Goal: Task Accomplishment & Management: Use online tool/utility

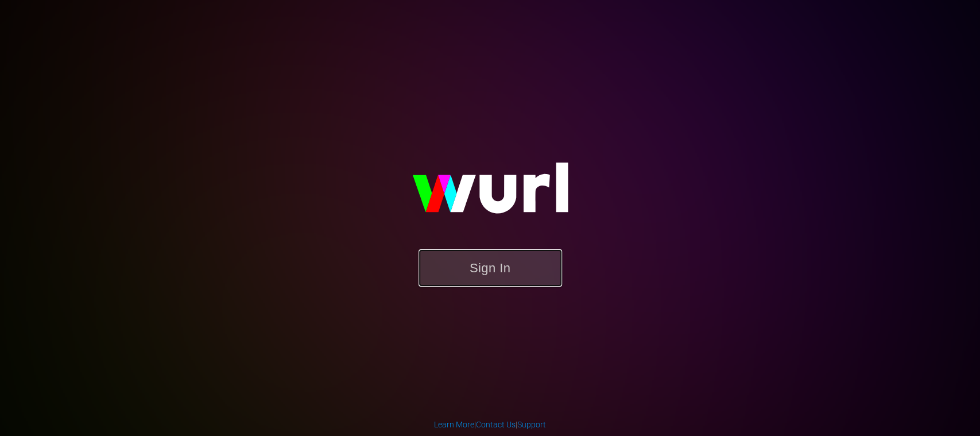
drag, startPoint x: 478, startPoint y: 262, endPoint x: 536, endPoint y: 281, distance: 61.0
click at [479, 262] on button "Sign In" at bounding box center [491, 267] width 144 height 37
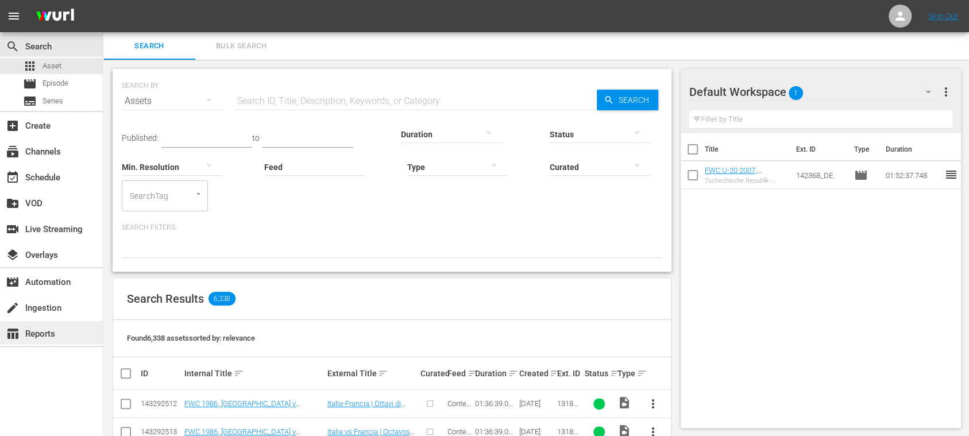
click at [56, 327] on div "table_chart Reports" at bounding box center [32, 332] width 64 height 10
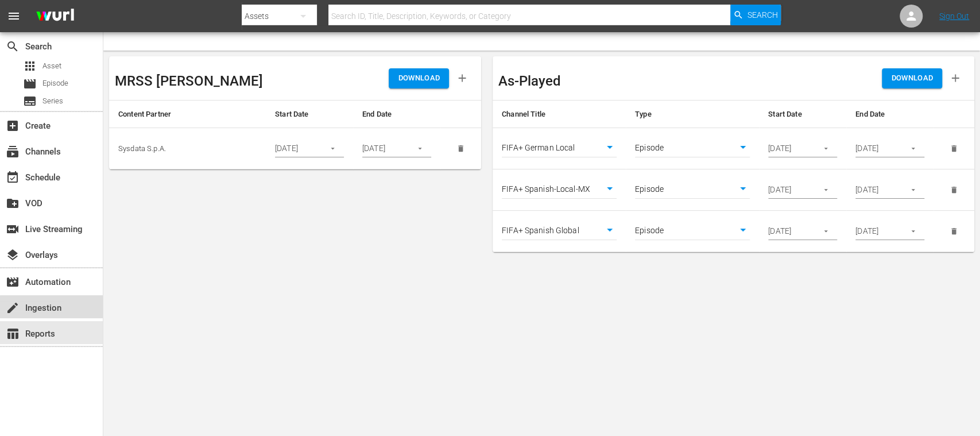
click at [55, 310] on div "create Ingestion" at bounding box center [32, 306] width 64 height 10
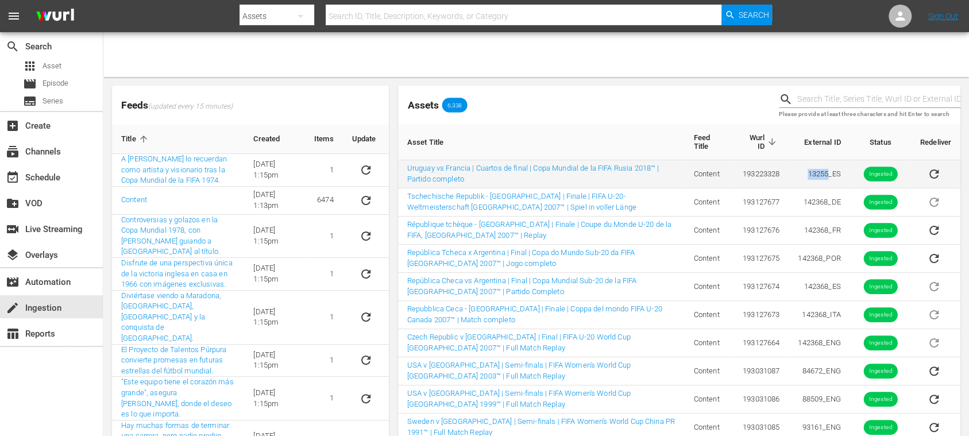
drag, startPoint x: 806, startPoint y: 173, endPoint x: 826, endPoint y: 179, distance: 20.2
click at [826, 179] on td "13255_ES" at bounding box center [819, 174] width 61 height 28
copy td "13255"
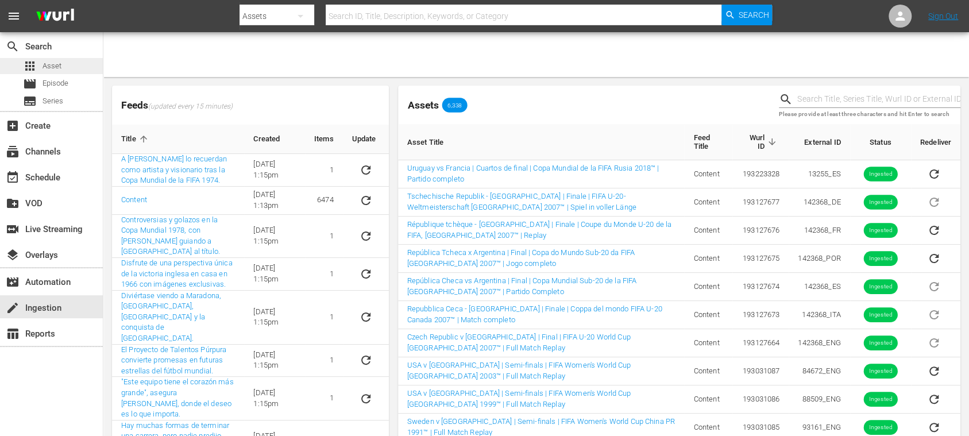
click at [60, 68] on span "Asset" at bounding box center [52, 65] width 19 height 11
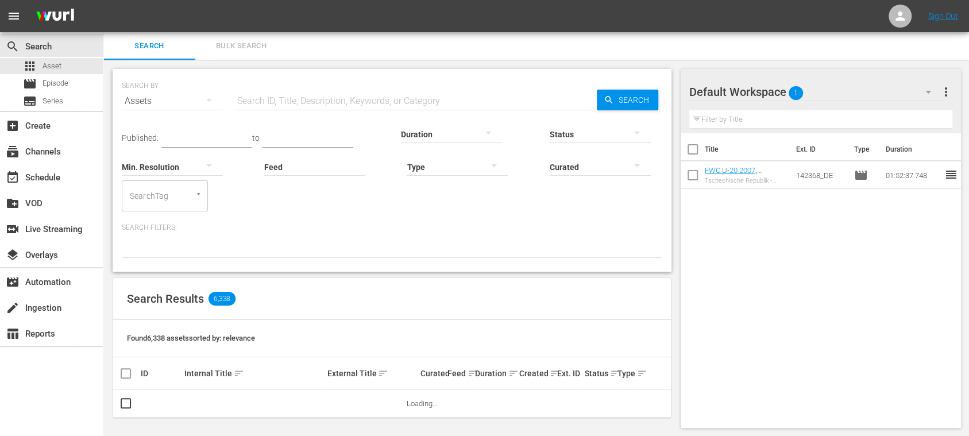
click at [280, 101] on input "text" at bounding box center [415, 101] width 362 height 28
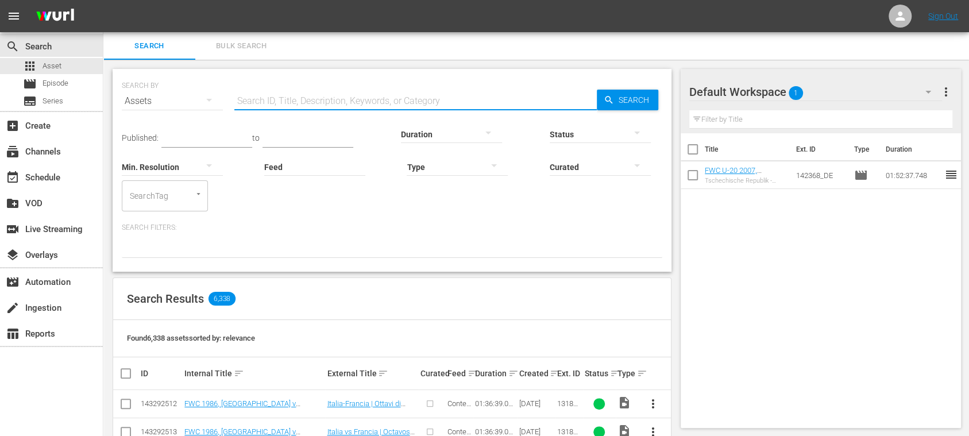
paste input "13255"
drag, startPoint x: 647, startPoint y: 101, endPoint x: 643, endPoint y: 116, distance: 15.6
click at [647, 101] on span "Search" at bounding box center [636, 100] width 44 height 21
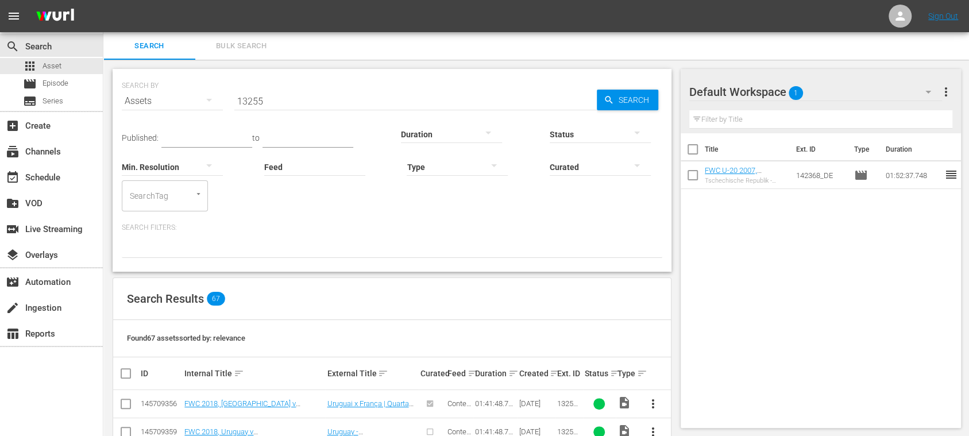
click at [323, 105] on input "13255" at bounding box center [415, 101] width 362 height 28
type input "13255_ES"
click at [59, 84] on span "Episode" at bounding box center [56, 83] width 26 height 11
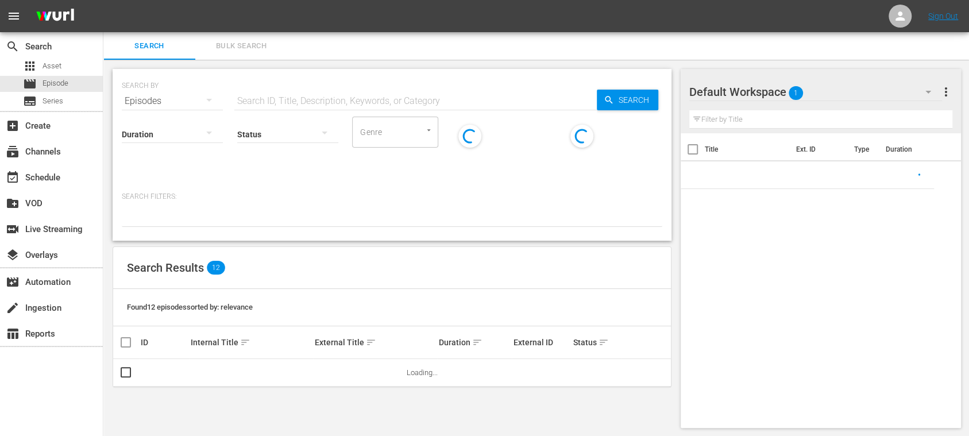
click at [272, 105] on input "text" at bounding box center [415, 101] width 362 height 28
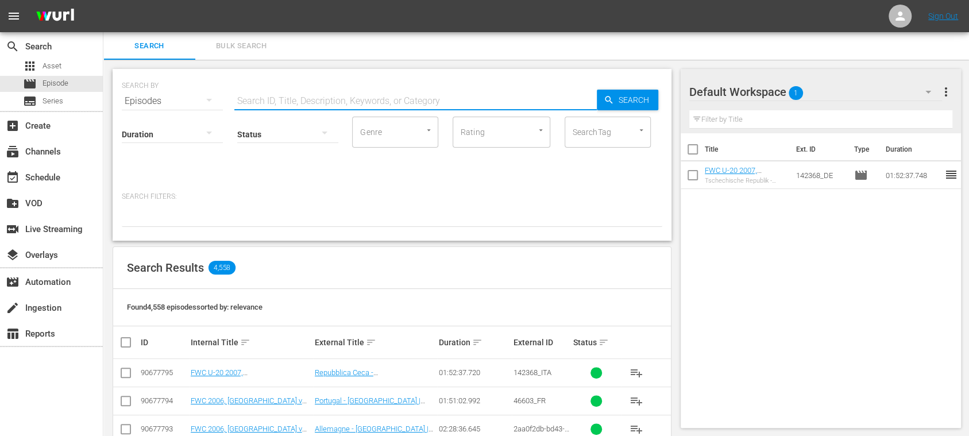
paste input "13255"
type input "13255_ES"
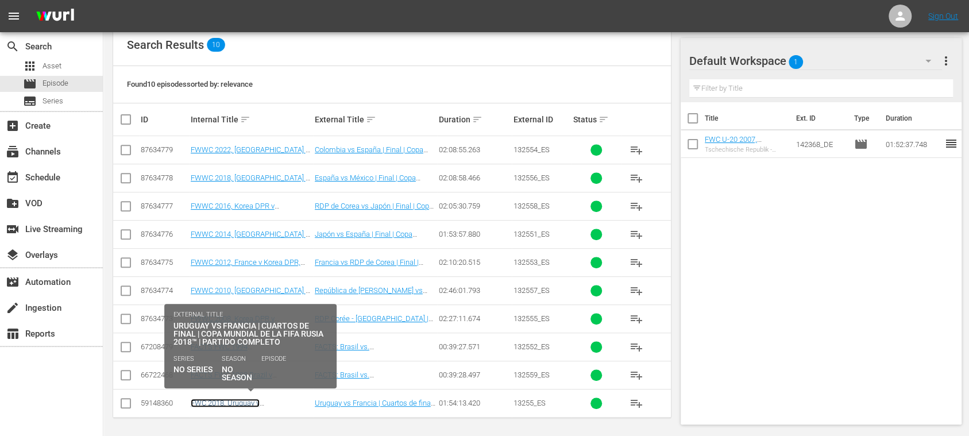
click at [274, 399] on link "FWC 2018, Uruguay v France (ES)" at bounding box center [233, 407] width 84 height 17
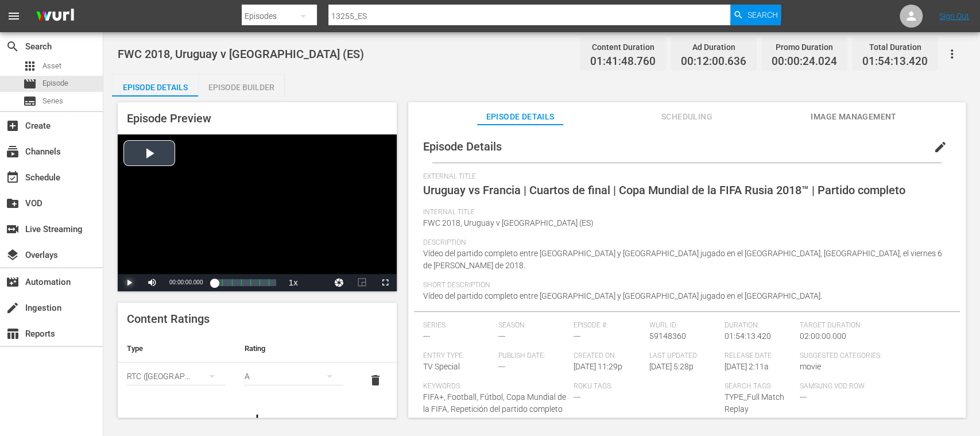
click at [129, 283] on span "Video Player" at bounding box center [129, 283] width 0 height 0
click at [47, 64] on span "Asset" at bounding box center [52, 65] width 19 height 11
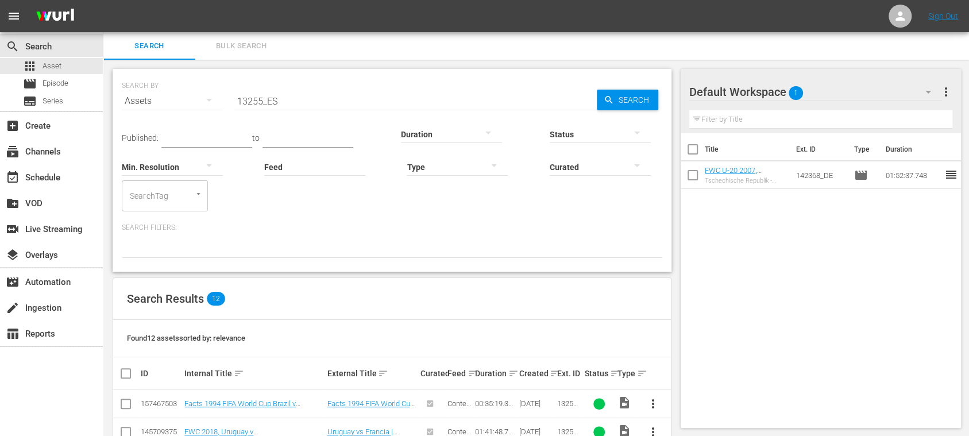
click at [616, 102] on span "Search" at bounding box center [636, 100] width 44 height 21
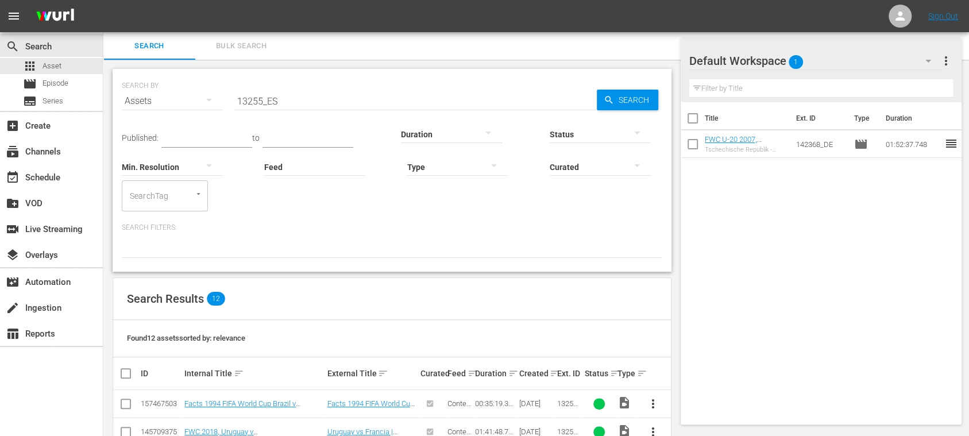
scroll to position [204, 0]
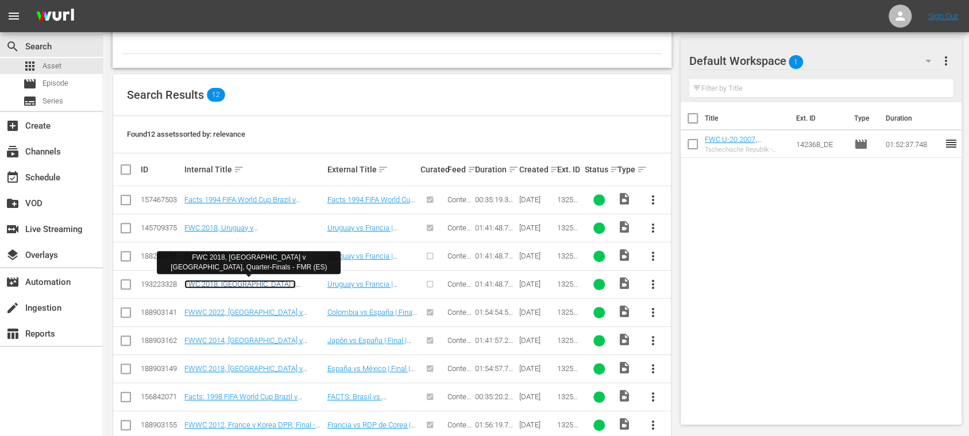
click at [294, 280] on link "FWC 2018, Uruguay v France, Quarter-Finals - FMR (ES)" at bounding box center [245, 293] width 123 height 26
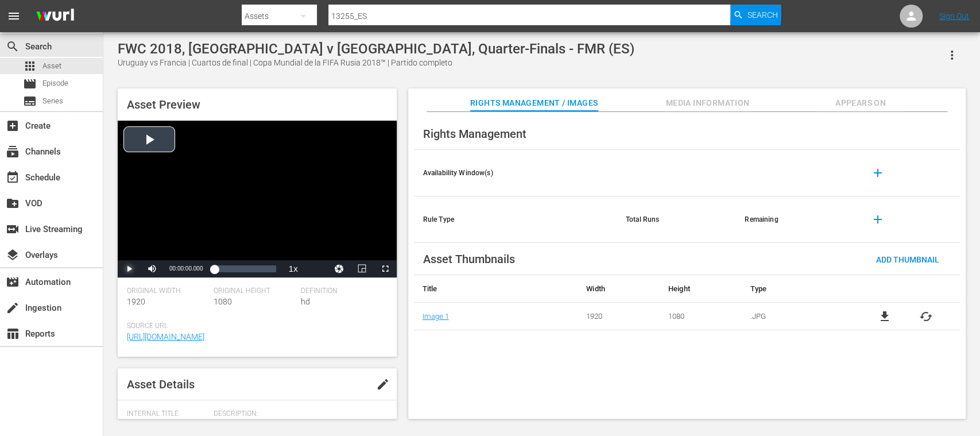
click at [129, 269] on span "Video Player" at bounding box center [129, 269] width 0 height 0
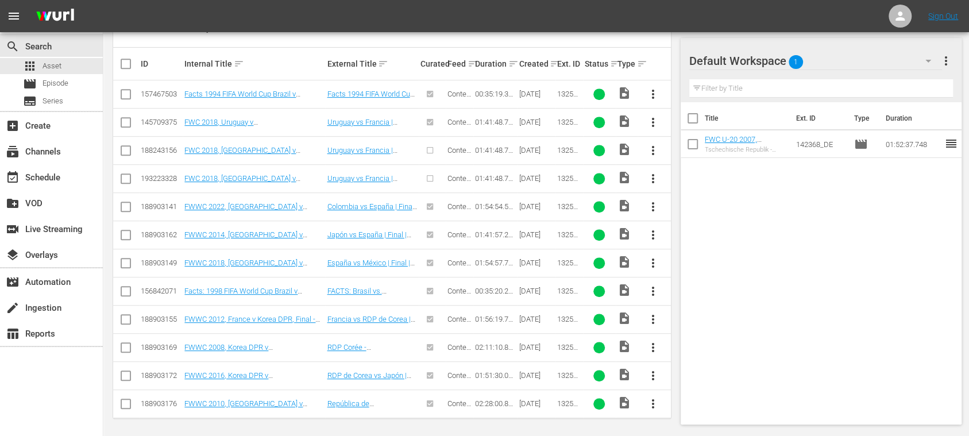
scroll to position [310, 0]
click at [128, 176] on input "checkbox" at bounding box center [126, 180] width 14 height 14
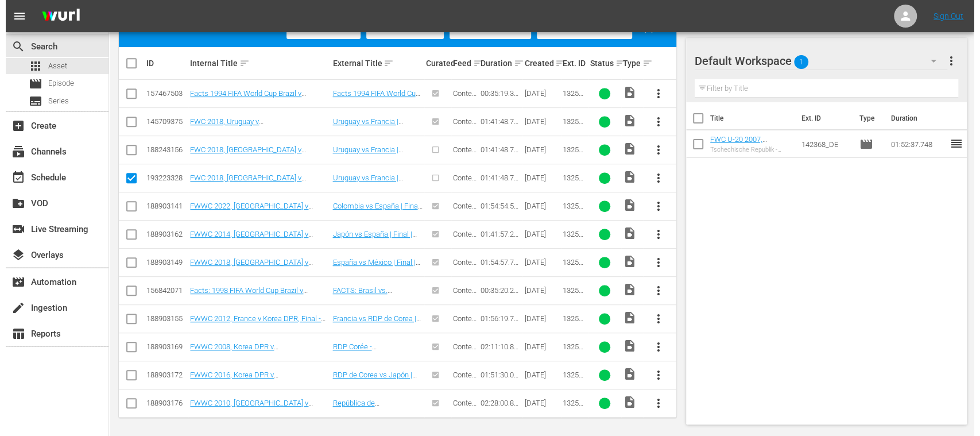
scroll to position [106, 0]
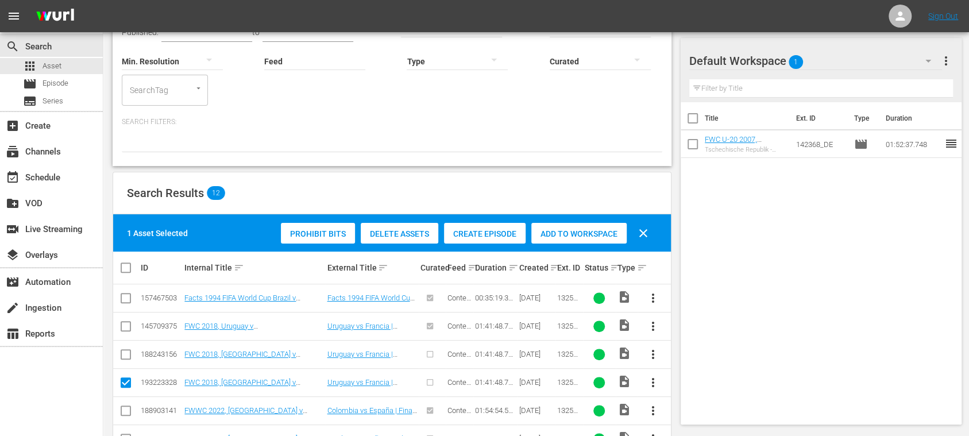
click at [477, 233] on span "Create Episode" at bounding box center [485, 233] width 82 height 9
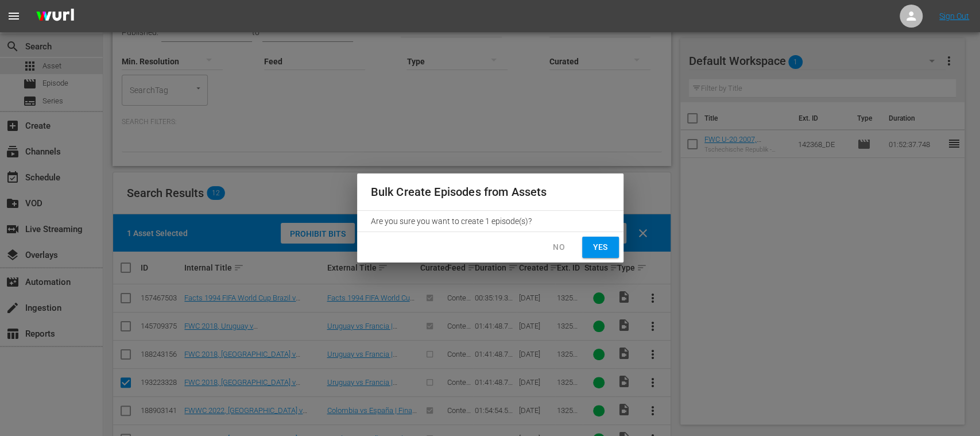
click at [607, 254] on span "Yes" at bounding box center [601, 247] width 18 height 14
checkbox input "false"
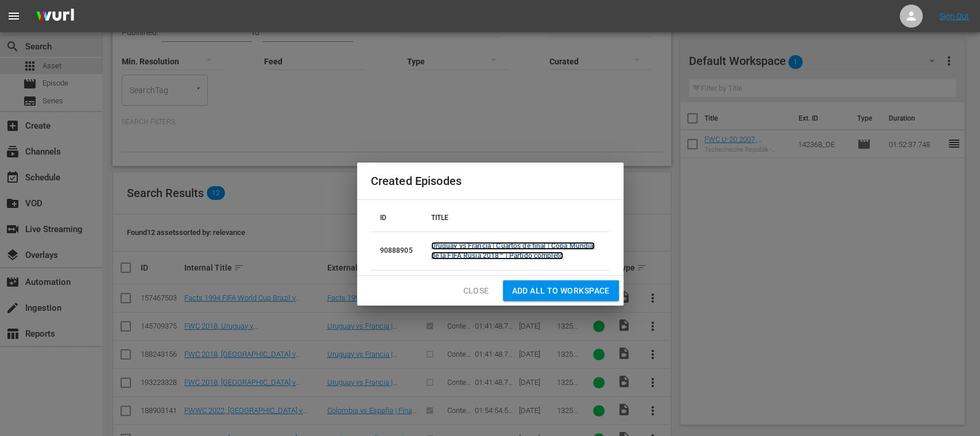
click at [529, 249] on link "Uruguay vs Francia | Cuartos de final | Copa Mundial de la FIFA Rusia 2018™ | P…" at bounding box center [513, 251] width 164 height 18
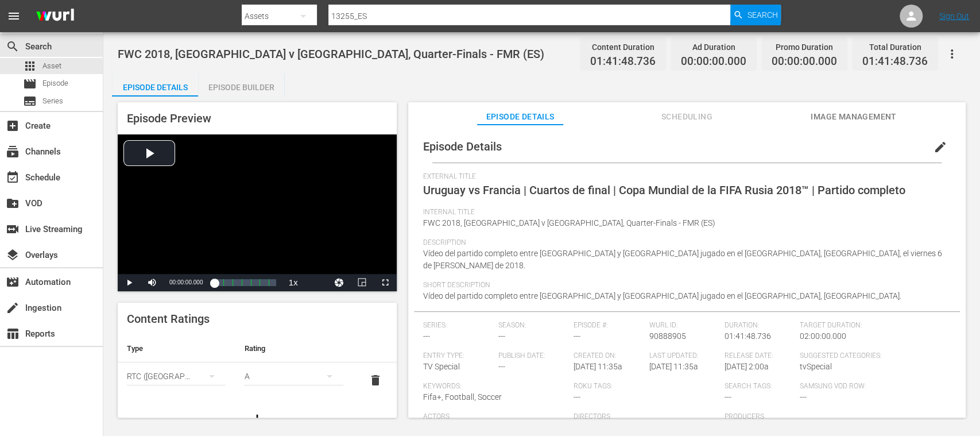
click at [701, 113] on span "Scheduling" at bounding box center [687, 117] width 86 height 14
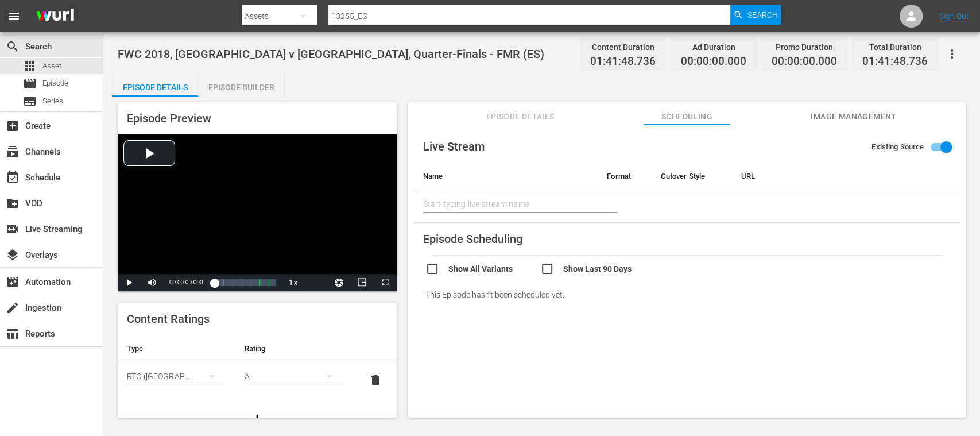
click at [841, 118] on span "Image Management" at bounding box center [854, 117] width 86 height 14
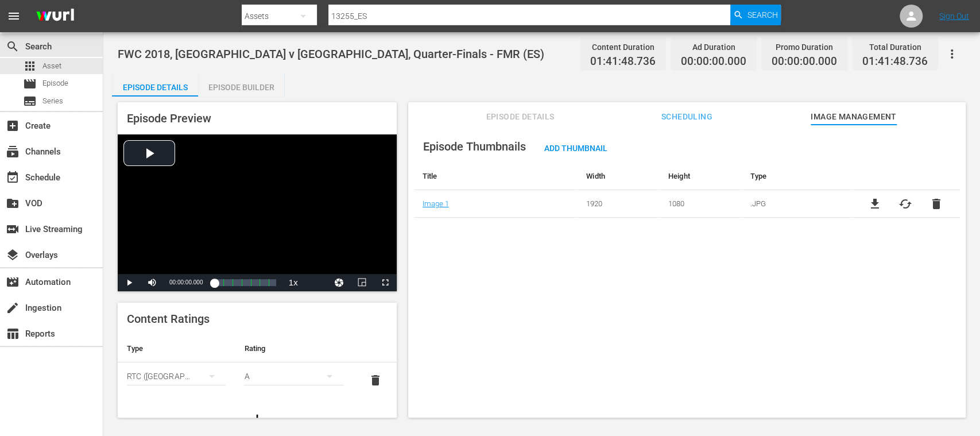
click at [250, 87] on div "Episode Builder" at bounding box center [241, 88] width 86 height 28
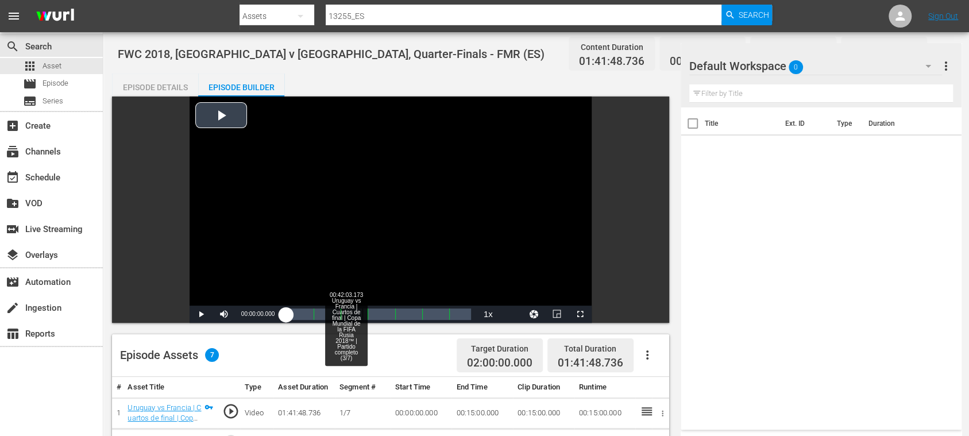
scroll to position [204, 0]
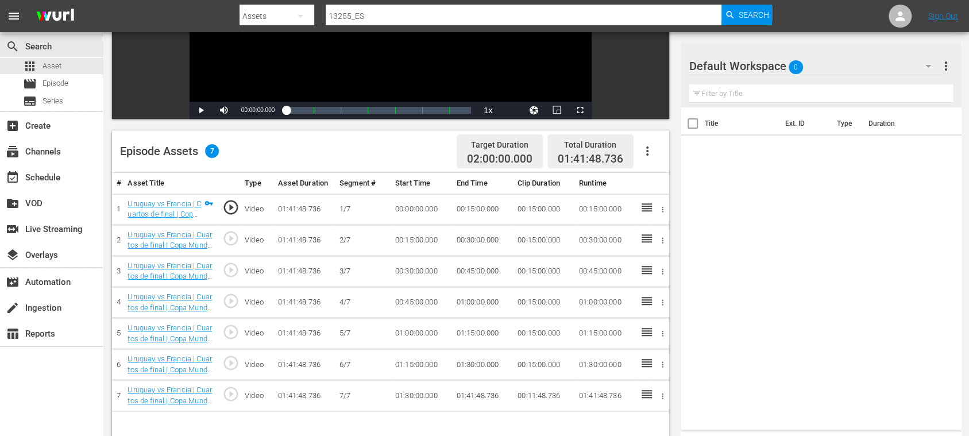
click at [646, 152] on icon "button" at bounding box center [647, 151] width 14 height 14
click at [665, 153] on div "Fill with Ads" at bounding box center [681, 156] width 78 height 28
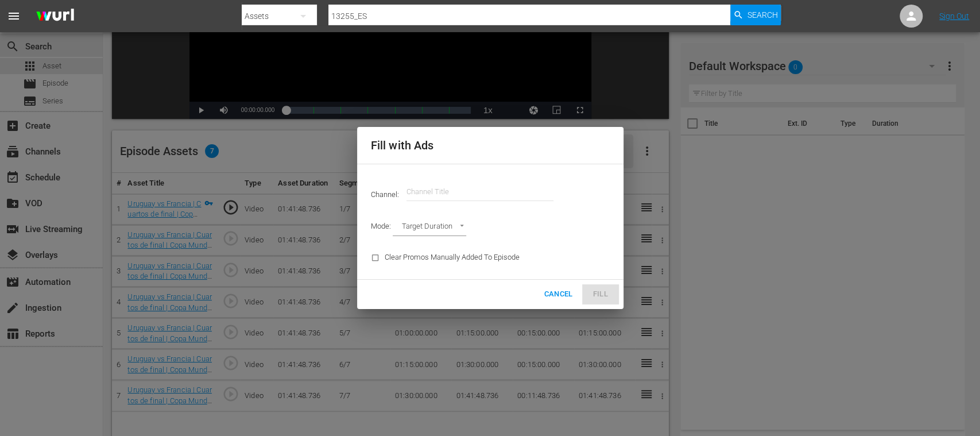
click at [508, 183] on input "text" at bounding box center [480, 192] width 147 height 28
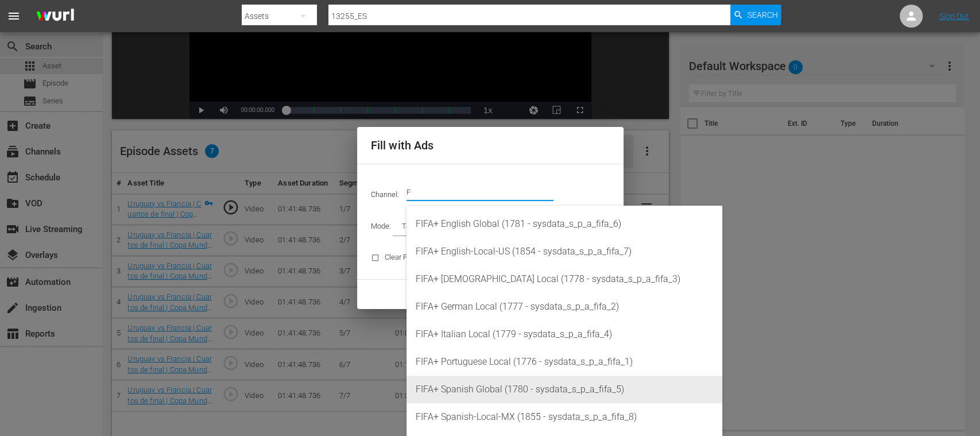
click at [518, 381] on div "FIFA+ Spanish Global (1780 - sysdata_s_p_a_fifa_5)" at bounding box center [565, 390] width 298 height 28
type input "FIFA+ Spanish Global (1780)"
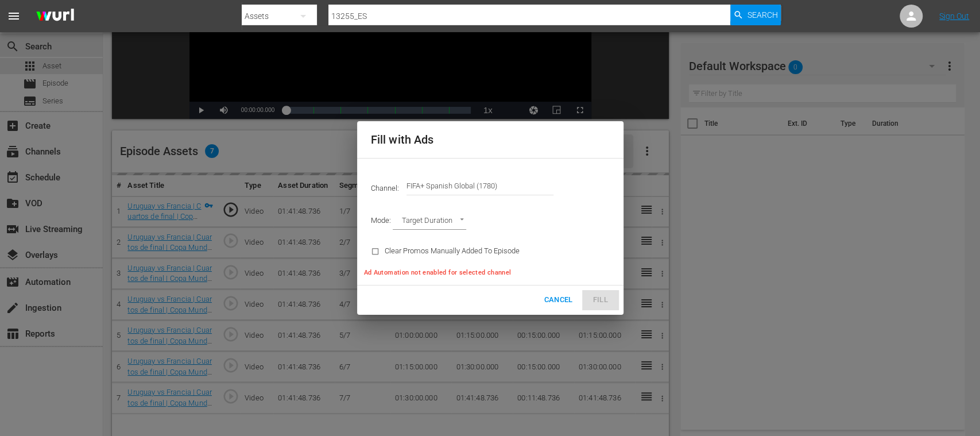
type input "AD_BREAK_DURATION"
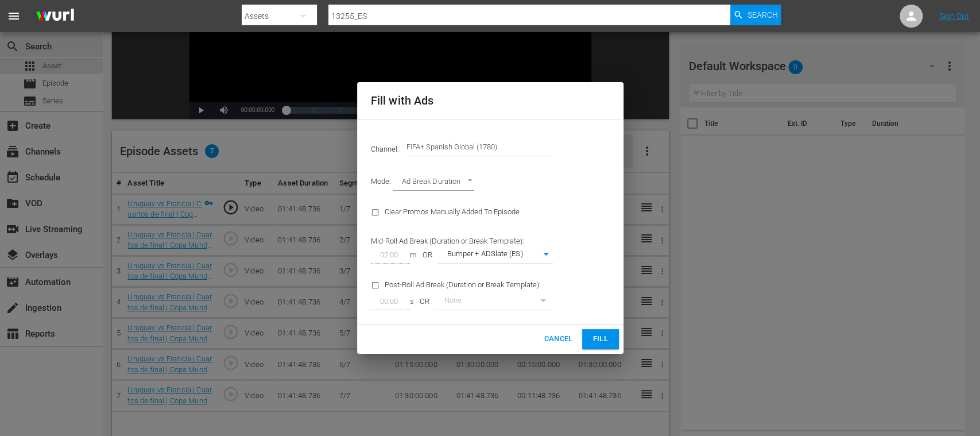
click at [602, 338] on span "Fill" at bounding box center [601, 339] width 18 height 13
